Goal: Entertainment & Leisure: Consume media (video, audio)

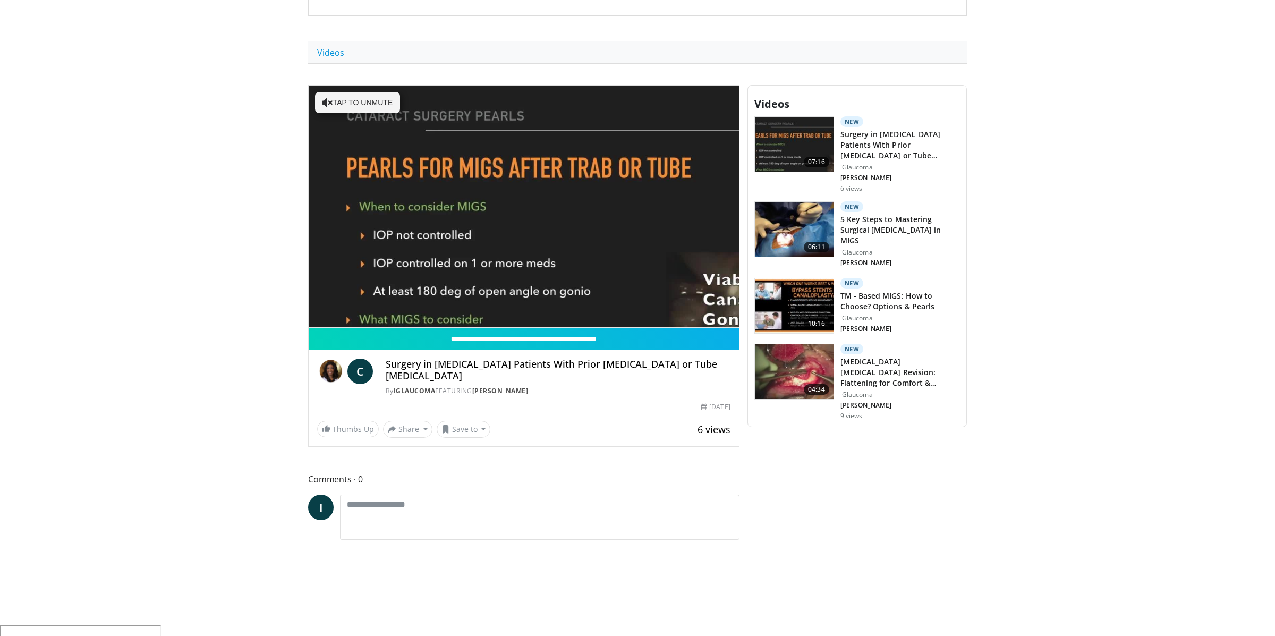
scroll to position [556, 0]
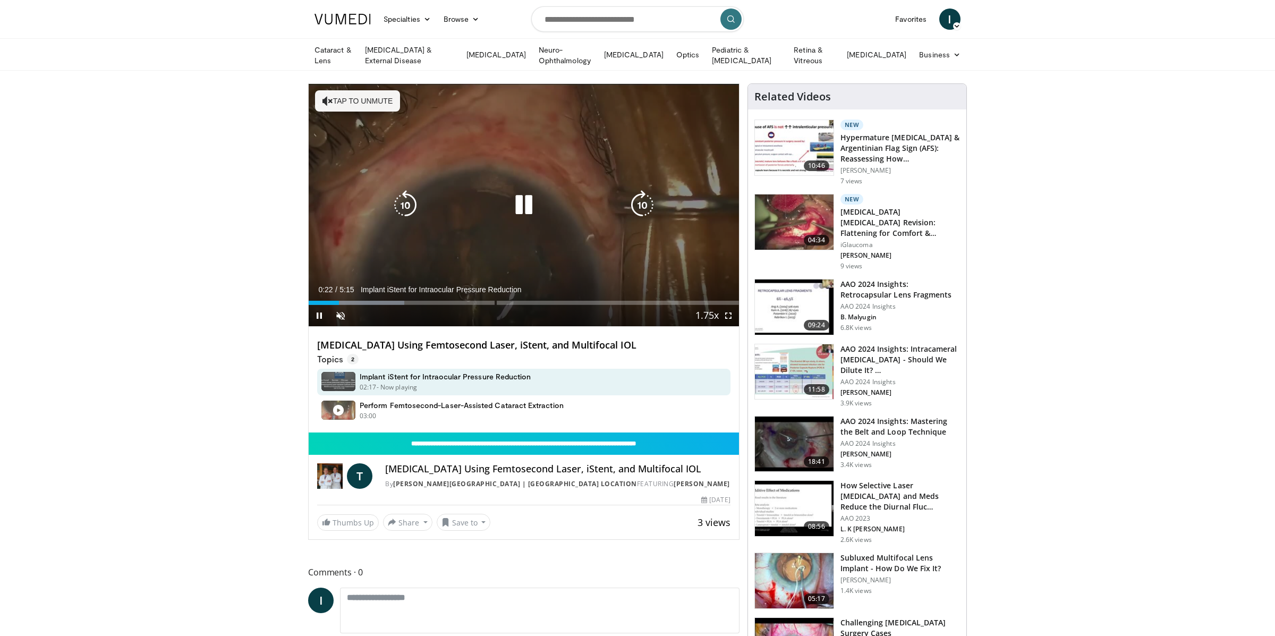
click at [522, 187] on div "10 seconds Tap to unmute" at bounding box center [524, 205] width 430 height 242
